Goal: Transaction & Acquisition: Purchase product/service

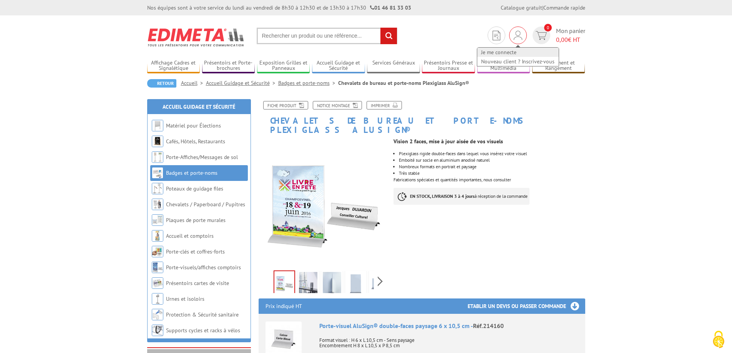
click at [504, 50] on link "Je me connecte" at bounding box center [517, 52] width 81 height 9
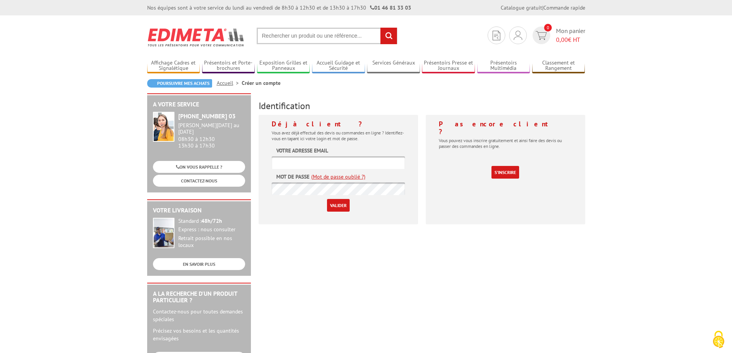
click at [326, 162] on input "text" at bounding box center [338, 162] width 133 height 13
type input "info@dullac.fr"
click at [333, 211] on input "Valider" at bounding box center [338, 205] width 23 height 13
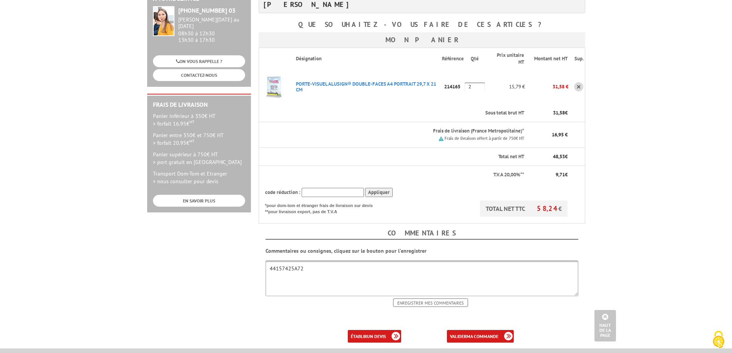
scroll to position [115, 0]
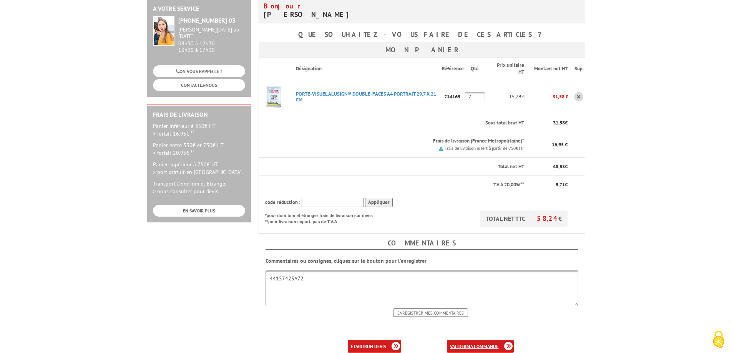
drag, startPoint x: 479, startPoint y: 346, endPoint x: 257, endPoint y: 249, distance: 242.1
click at [479, 346] on b "ma commande" at bounding box center [483, 347] width 32 height 6
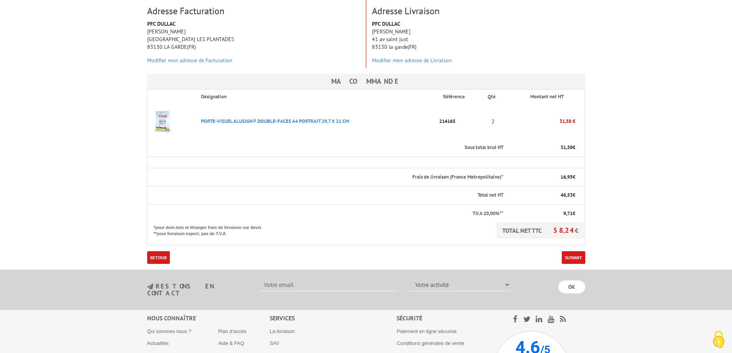
scroll to position [115, 0]
drag, startPoint x: 583, startPoint y: 257, endPoint x: 389, endPoint y: 207, distance: 199.5
click at [583, 257] on link "Suivant" at bounding box center [573, 257] width 23 height 13
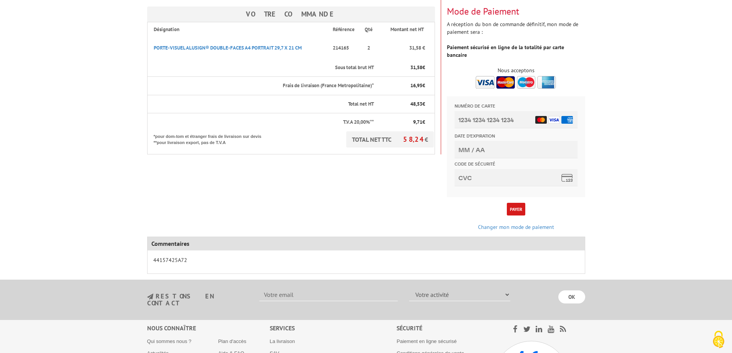
scroll to position [115, 0]
click at [497, 120] on input "Numéro de carte" at bounding box center [515, 118] width 123 height 17
type input "5473 9500 0298 2109"
click at [466, 143] on input "Date d'expiration" at bounding box center [515, 148] width 123 height 17
type input "02/28"
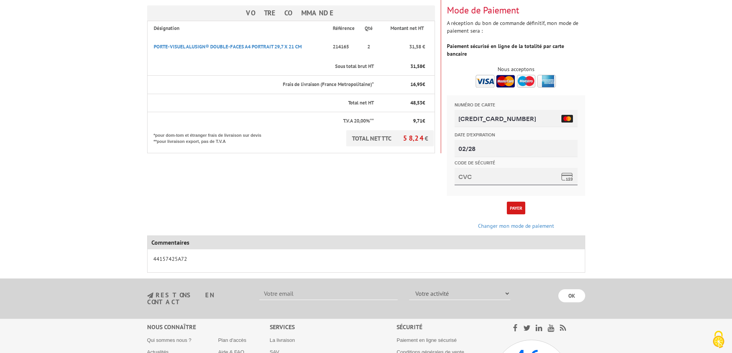
click at [480, 175] on input "Code de sécurité" at bounding box center [515, 176] width 123 height 17
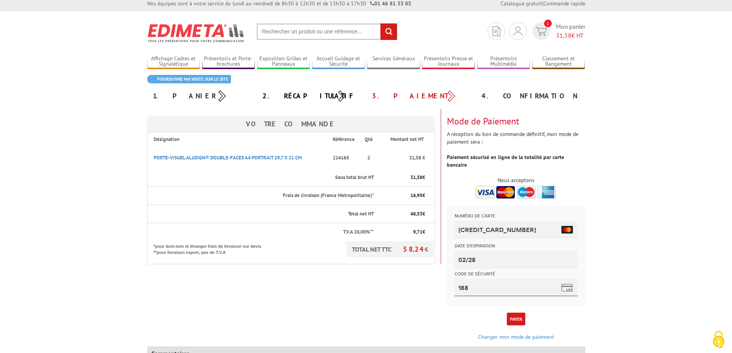
scroll to position [0, 0]
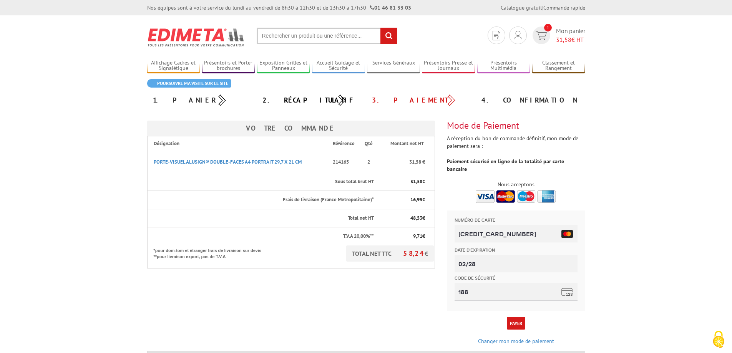
type input "188"
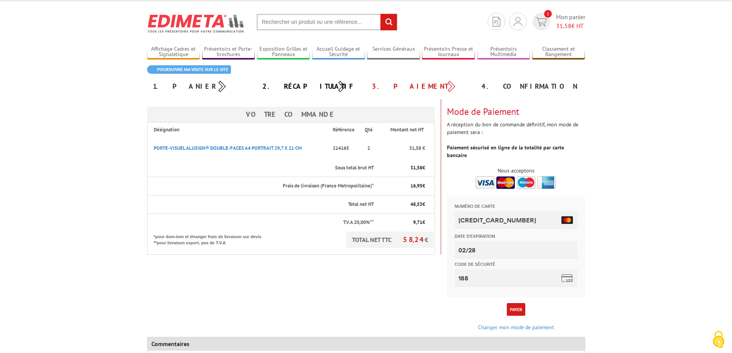
scroll to position [38, 0]
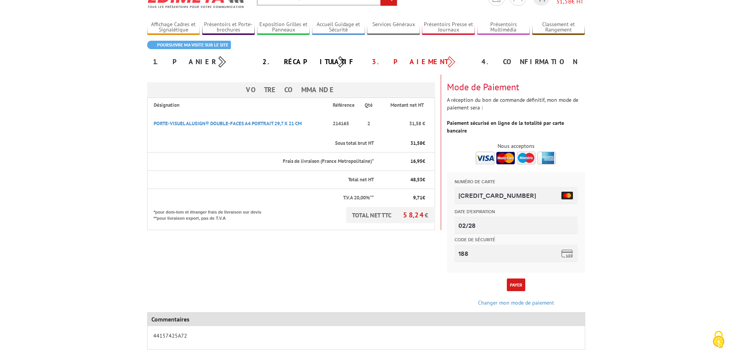
click at [517, 281] on button "Payer" at bounding box center [516, 285] width 18 height 13
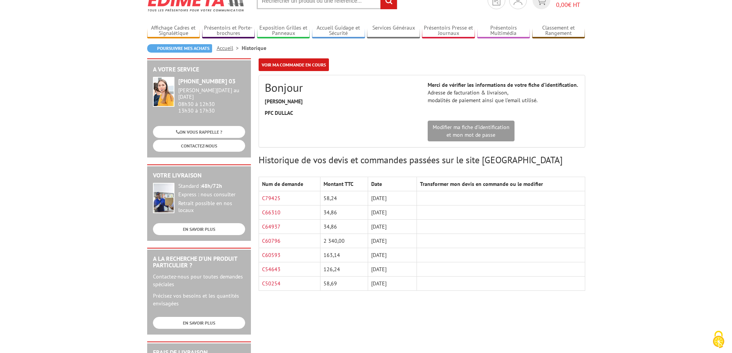
scroll to position [77, 0]
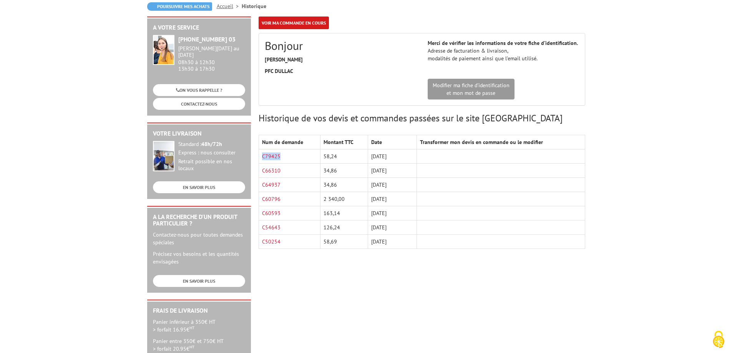
drag, startPoint x: 299, startPoint y: 157, endPoint x: 260, endPoint y: 156, distance: 38.8
click at [260, 156] on td "C79425" at bounding box center [290, 156] width 62 height 14
copy link "C79425"
